Goal: Task Accomplishment & Management: Manage account settings

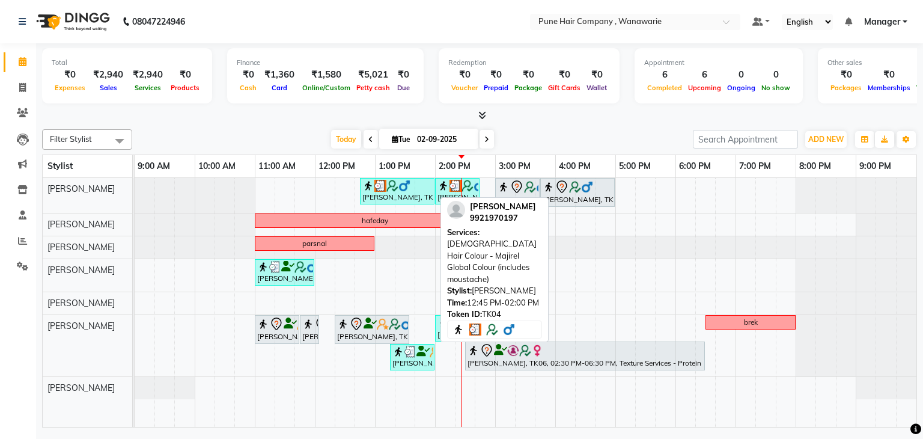
click at [421, 198] on div "[PERSON_NAME], TK04, 12:45 PM-02:00 PM, [DEMOGRAPHIC_DATA] Hair Colour - Majire…" at bounding box center [397, 191] width 72 height 23
select select "3"
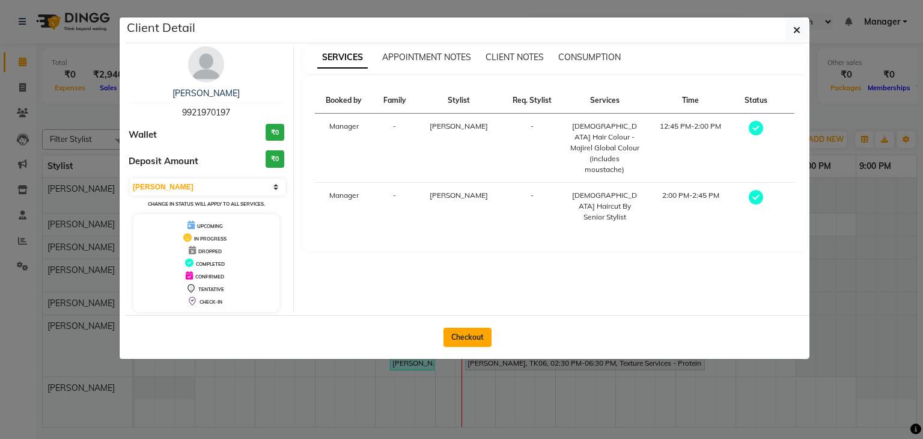
click at [468, 339] on button "Checkout" at bounding box center [467, 336] width 48 height 19
select select "service"
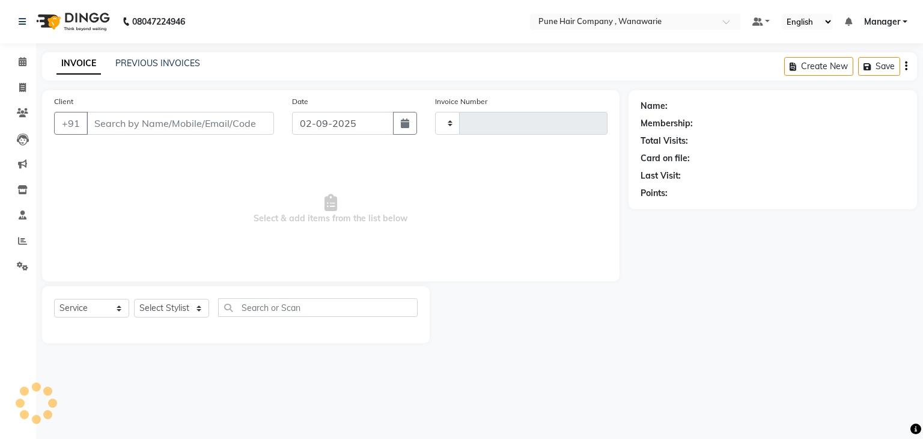
type input "1763"
select select "8072"
type input "9921970197"
select select "74577"
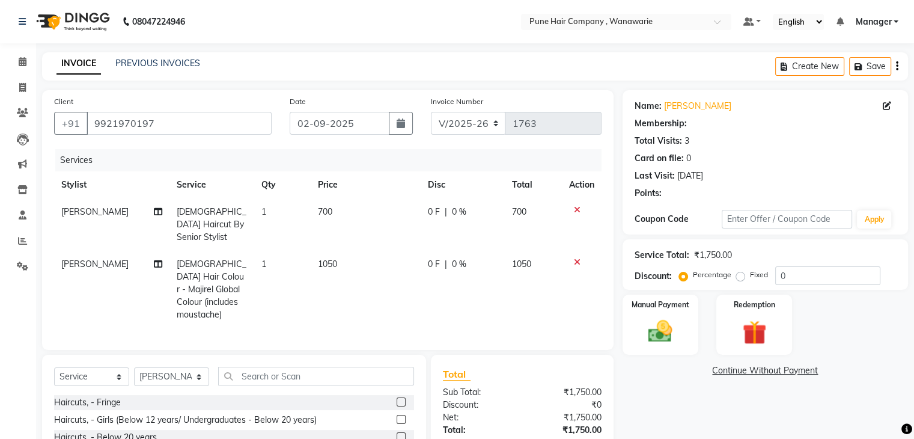
type input "20"
select select "1: Object"
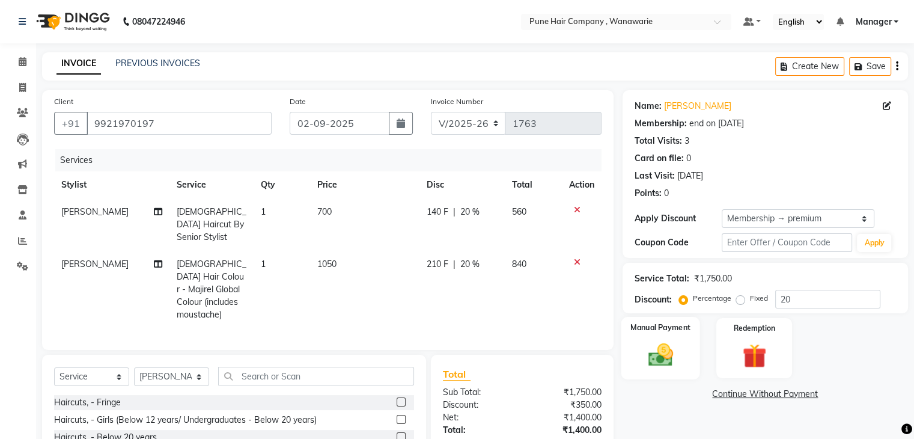
click at [672, 347] on img at bounding box center [660, 355] width 40 height 29
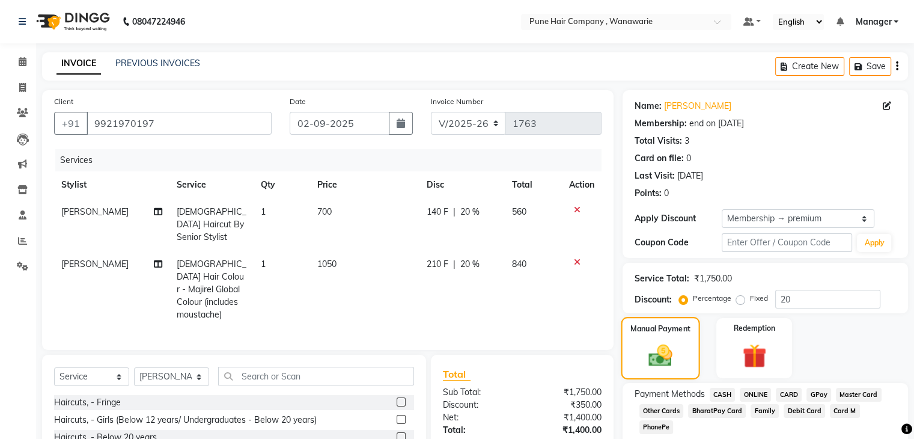
scroll to position [96, 0]
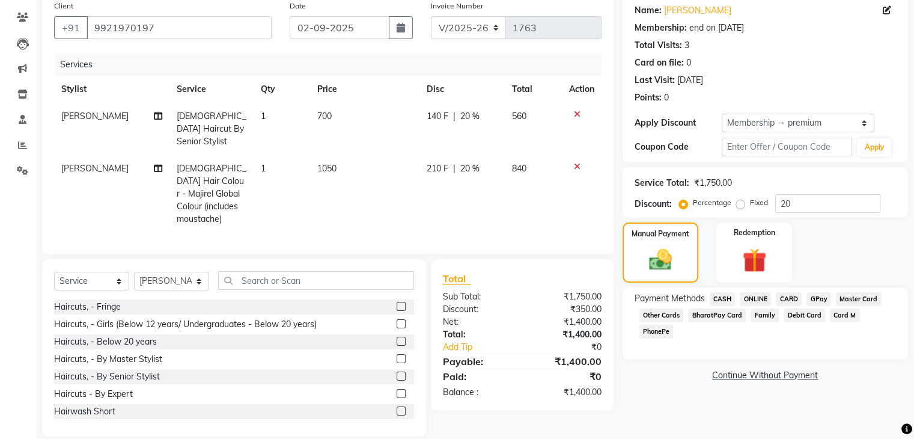
click at [723, 298] on span "CASH" at bounding box center [723, 299] width 26 height 14
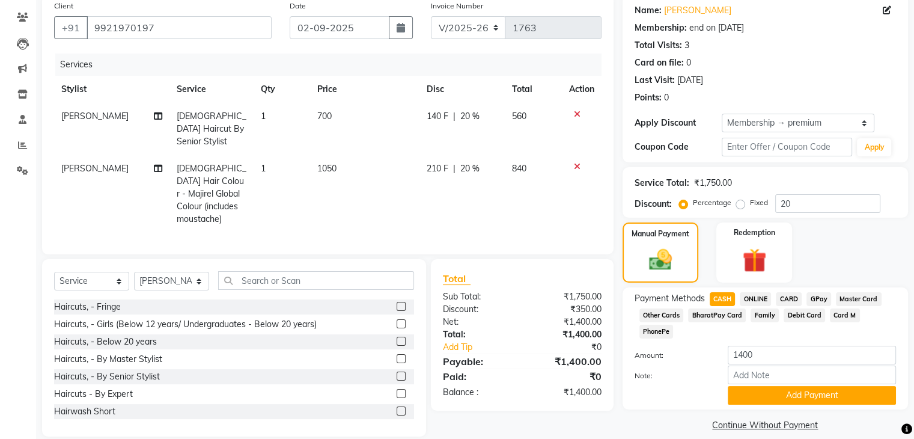
click at [758, 389] on div "Payment Methods CASH ONLINE CARD GPay Master Card Other Cards BharatPay Card Fa…" at bounding box center [764, 348] width 285 height 122
click at [759, 386] on button "Add Payment" at bounding box center [812, 395] width 168 height 19
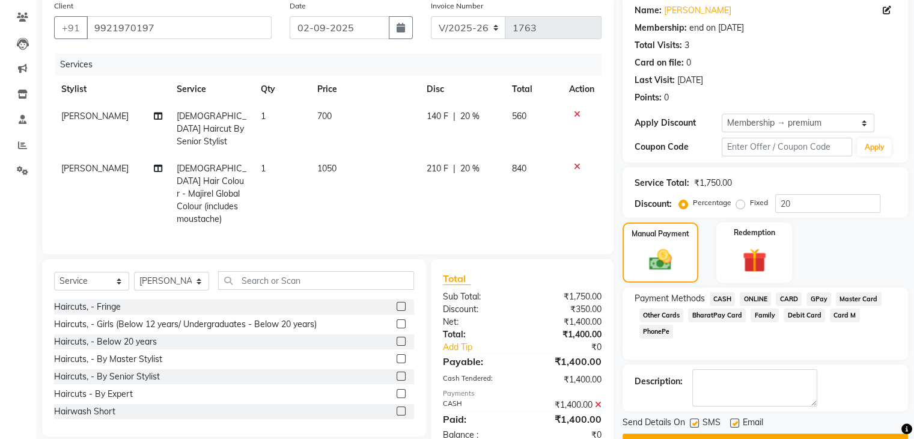
scroll to position [126, 0]
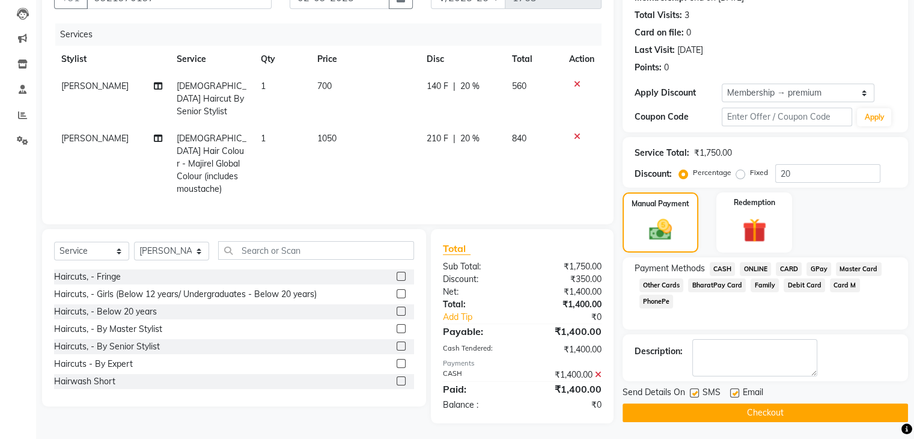
click at [723, 410] on button "Checkout" at bounding box center [764, 412] width 285 height 19
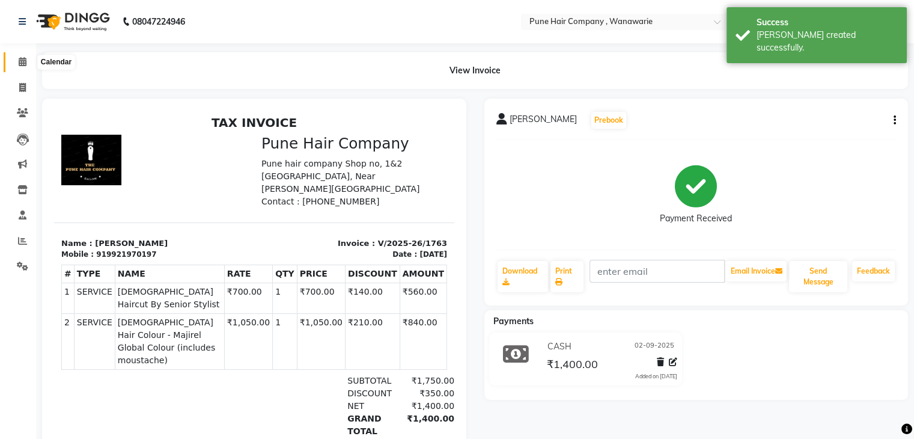
click at [21, 61] on icon at bounding box center [23, 61] width 8 height 9
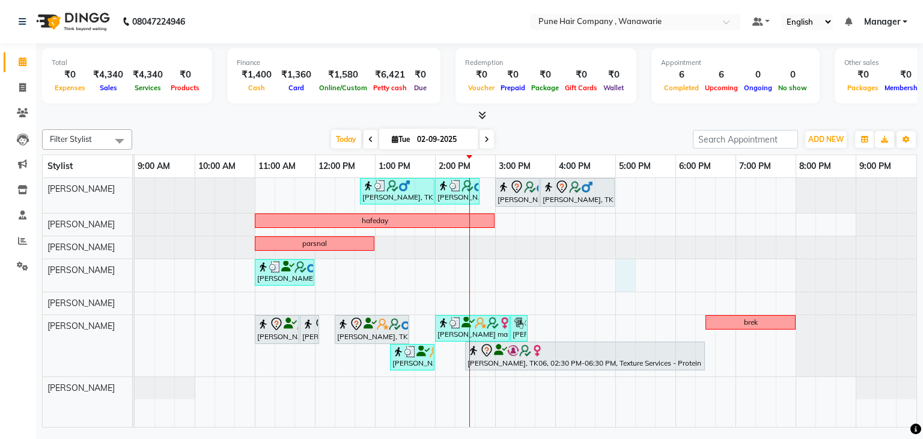
click at [619, 265] on div "[PERSON_NAME], TK04, 12:45 PM-02:00 PM, [DEMOGRAPHIC_DATA] Hair Colour - Majire…" at bounding box center [526, 302] width 782 height 249
select select "74580"
select select "tentative"
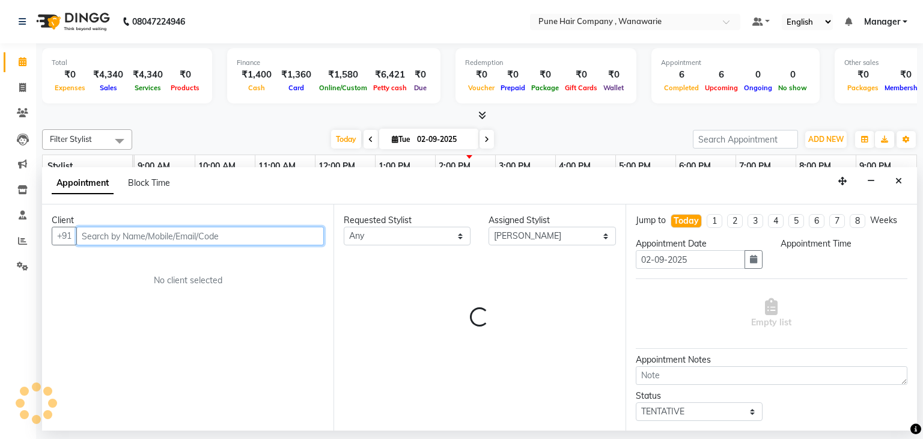
select select "1020"
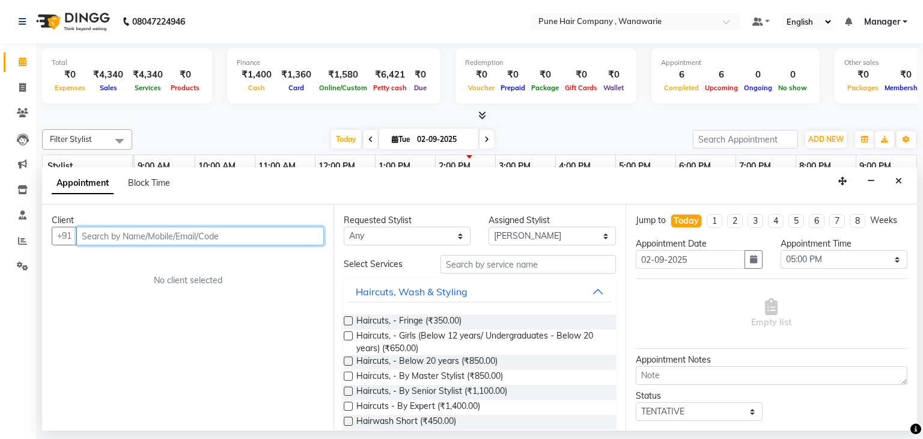
click at [234, 238] on input "text" at bounding box center [200, 235] width 248 height 19
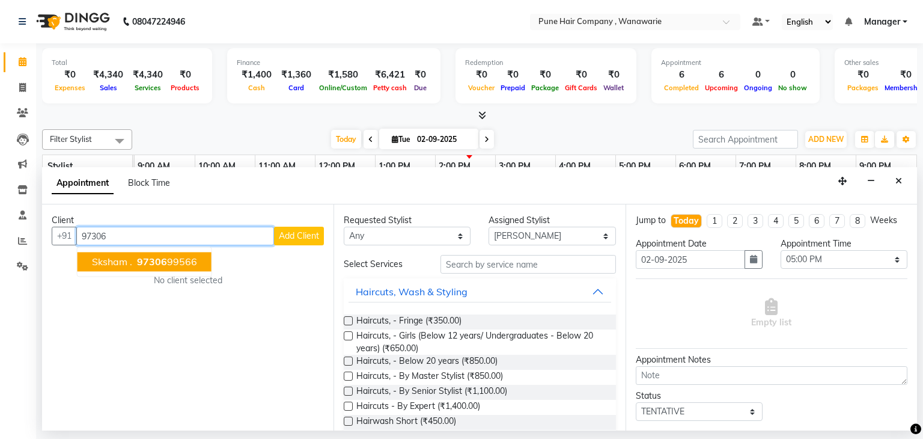
click at [176, 260] on ngb-highlight "97306 99566" at bounding box center [166, 262] width 62 height 12
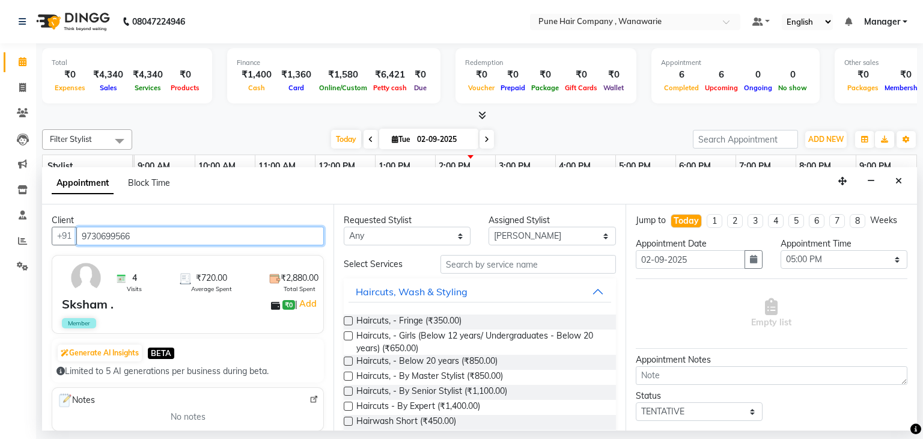
type input "9730699566"
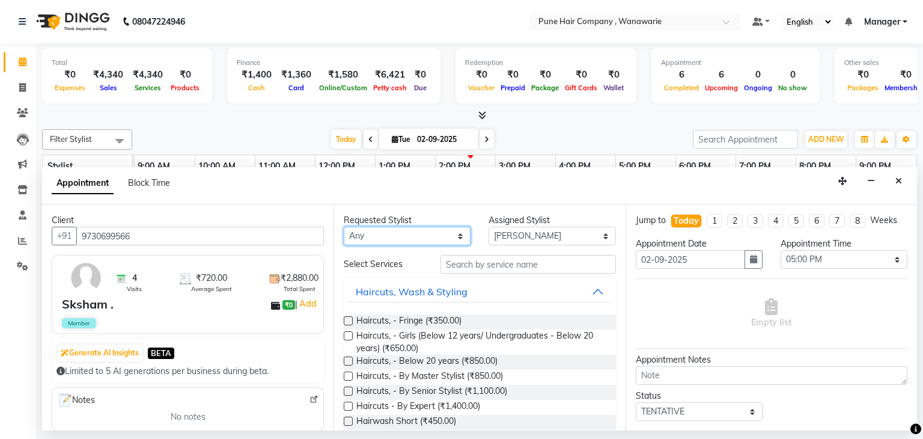
click at [458, 234] on select "Any [PERSON_NAME] [PERSON_NAME] [PERSON_NAME] [PERSON_NAME] [PERSON_NAME] [PERS…" at bounding box center [407, 235] width 127 height 19
select select "74580"
click at [344, 226] on select "Any [PERSON_NAME] [PERSON_NAME] [PERSON_NAME] [PERSON_NAME] [PERSON_NAME] [PERS…" at bounding box center [407, 235] width 127 height 19
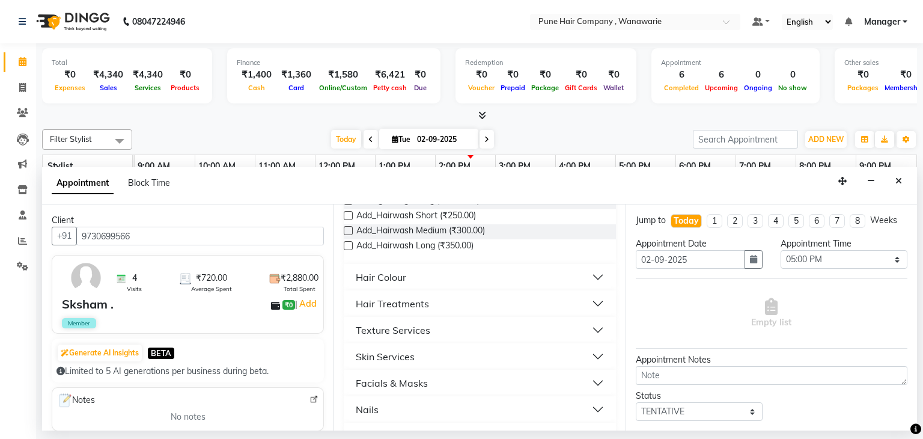
scroll to position [448, 0]
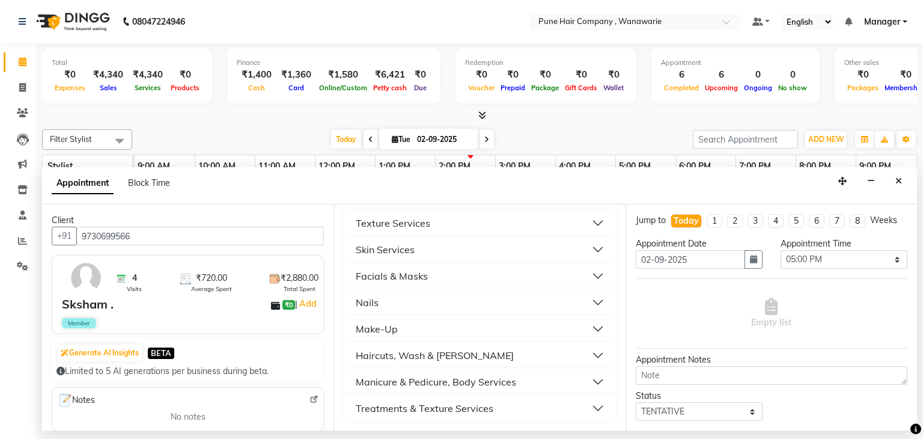
click at [429, 380] on div "Manicure & Pedicure, Body Services" at bounding box center [436, 381] width 160 height 14
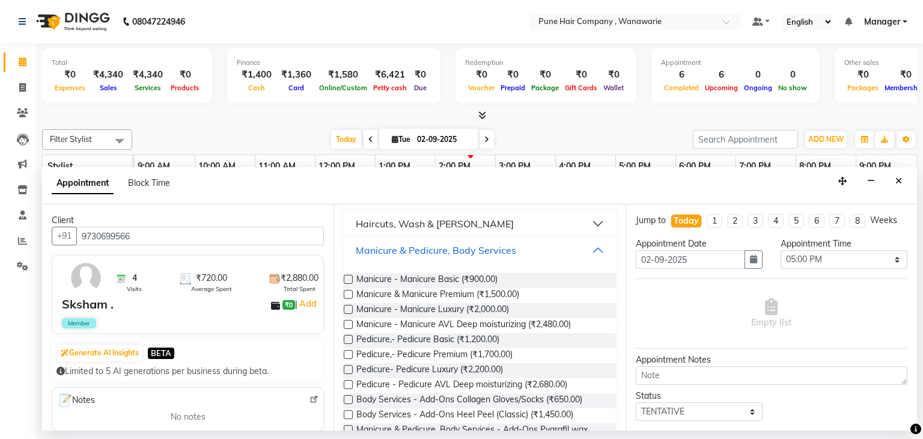
scroll to position [574, 0]
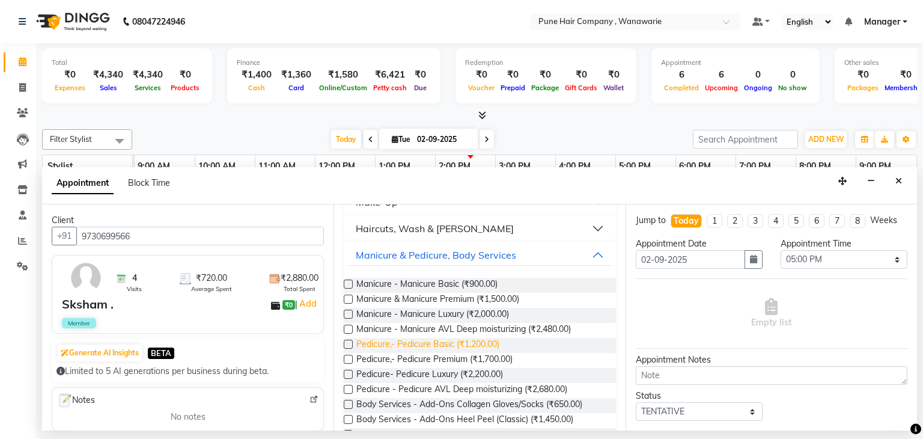
click at [445, 339] on span "Pedicure,- Pedicure Basic (₹1,200.00)" at bounding box center [427, 345] width 143 height 15
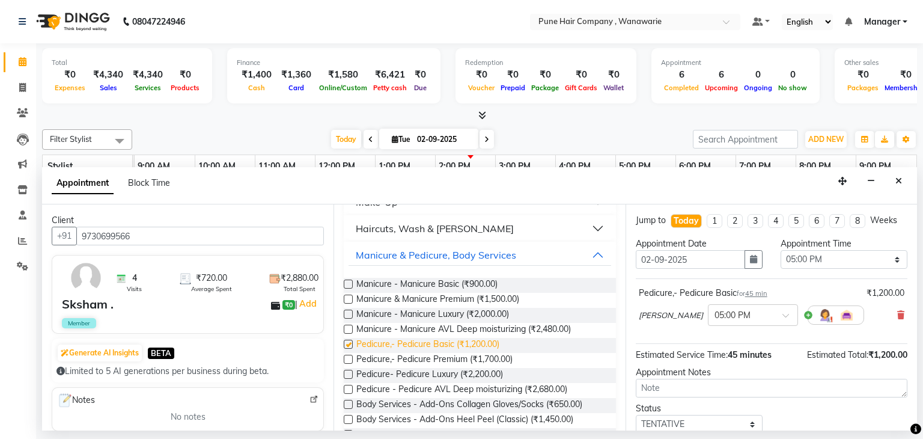
checkbox input "false"
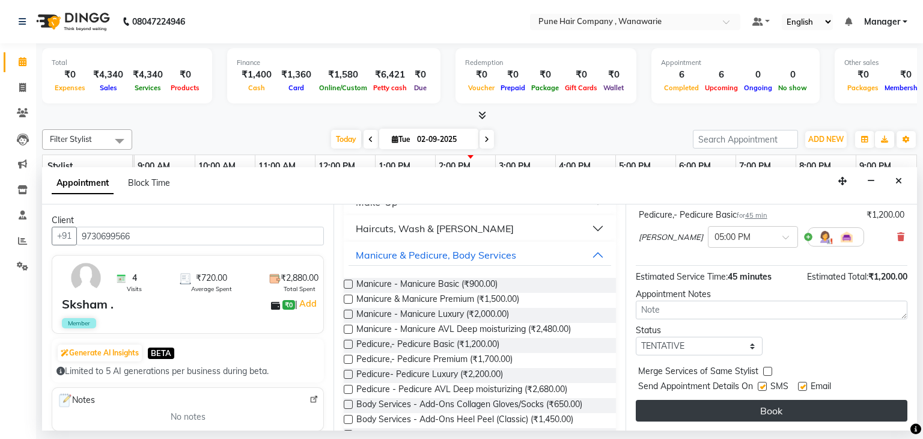
click at [754, 409] on button "Book" at bounding box center [772, 411] width 272 height 22
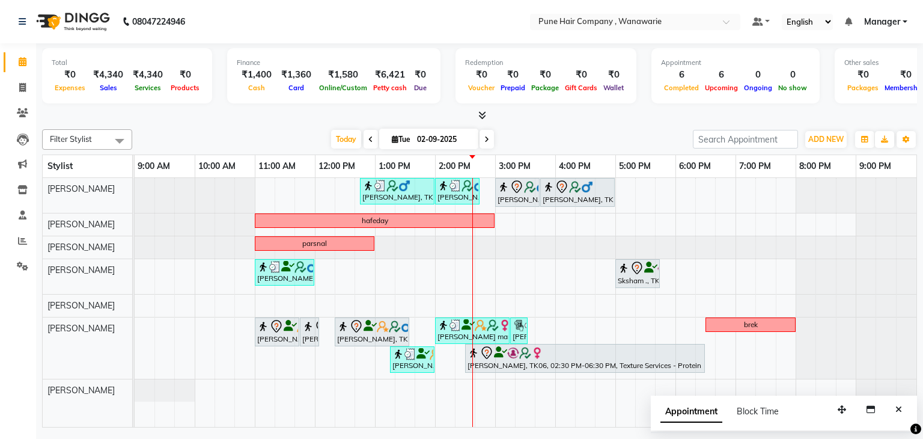
click at [419, 138] on input "02-09-2025" at bounding box center [443, 139] width 60 height 18
select select "9"
select select "2025"
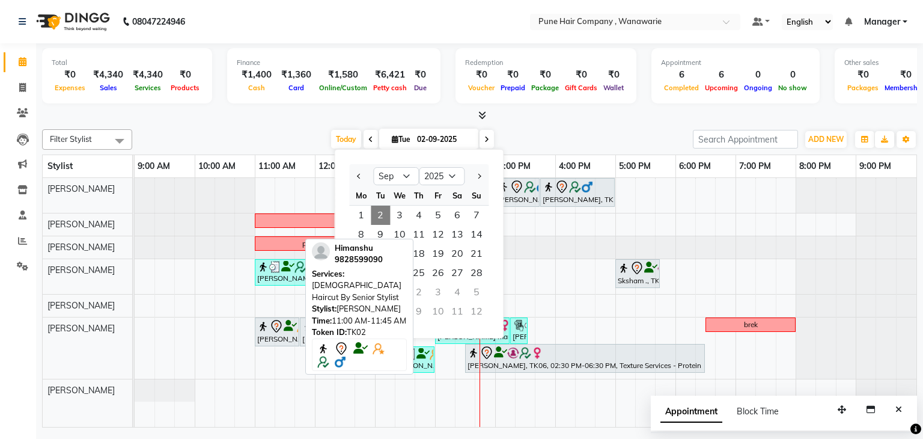
click at [275, 336] on div "[PERSON_NAME], TK02, 11:00 AM-11:45 AM, [DEMOGRAPHIC_DATA] Haircut By Senior St…" at bounding box center [277, 331] width 42 height 25
select select "7"
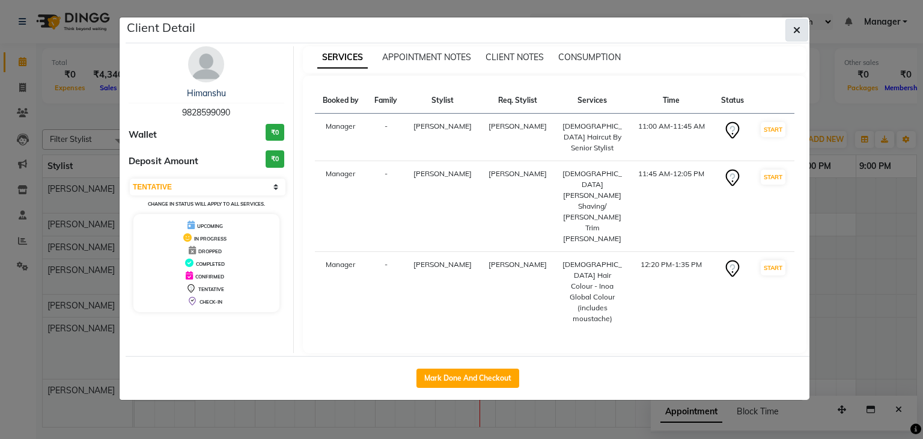
click at [800, 22] on button "button" at bounding box center [796, 30] width 23 height 23
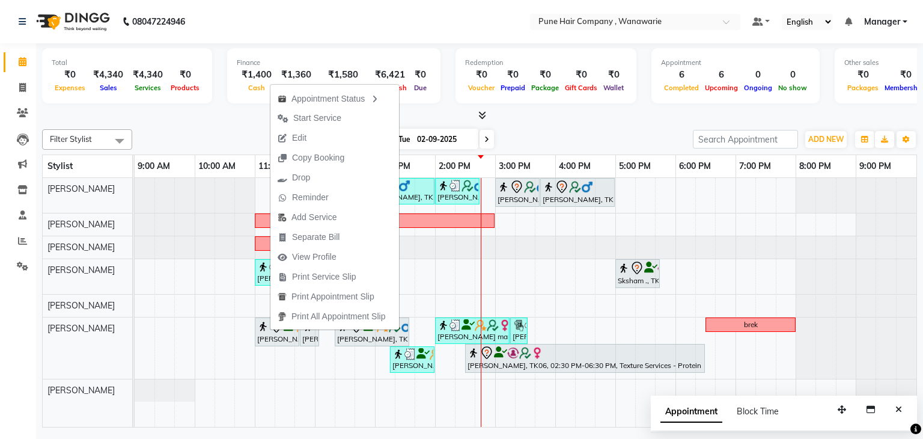
click at [181, 135] on div "[DATE] [DATE]" at bounding box center [412, 139] width 549 height 18
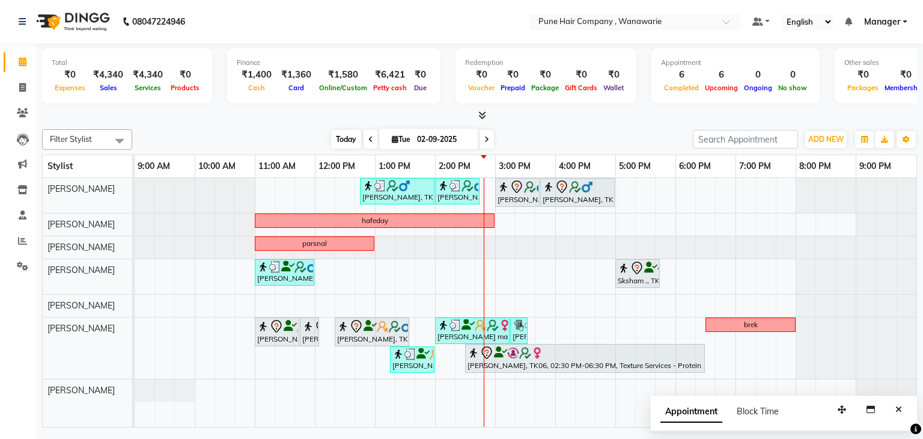
click at [341, 135] on span "Today" at bounding box center [346, 139] width 30 height 19
click at [480, 139] on span at bounding box center [486, 139] width 14 height 19
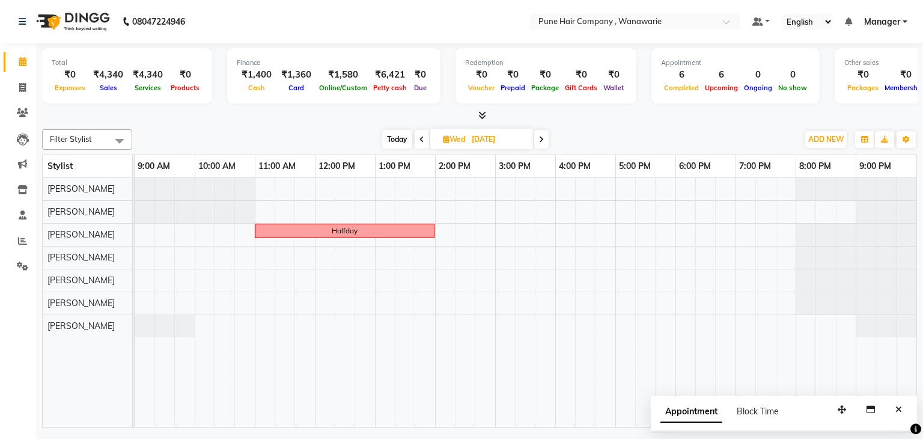
click at [399, 138] on span "Today" at bounding box center [397, 139] width 30 height 19
type input "02-09-2025"
